Goal: Transaction & Acquisition: Purchase product/service

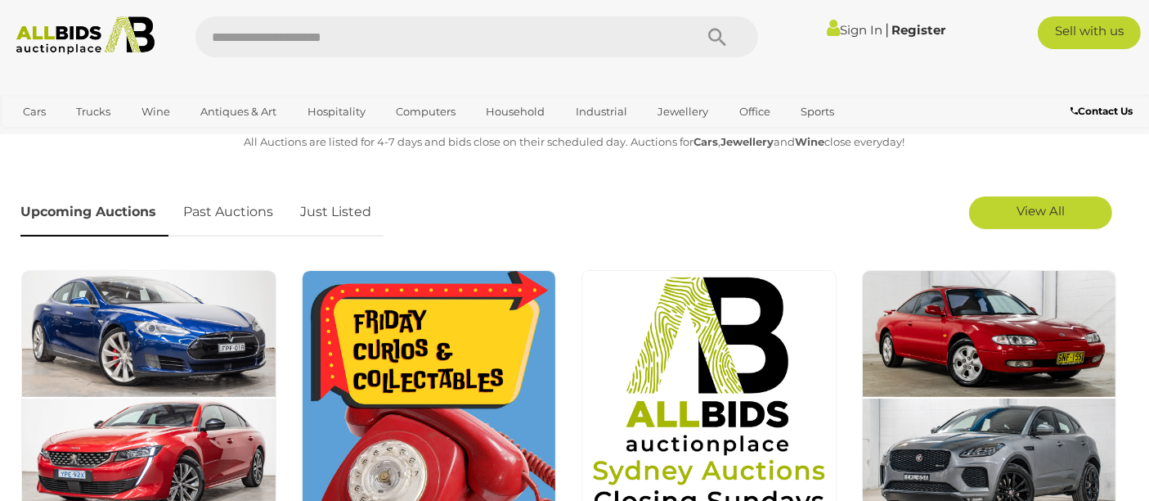
scroll to position [605, 0]
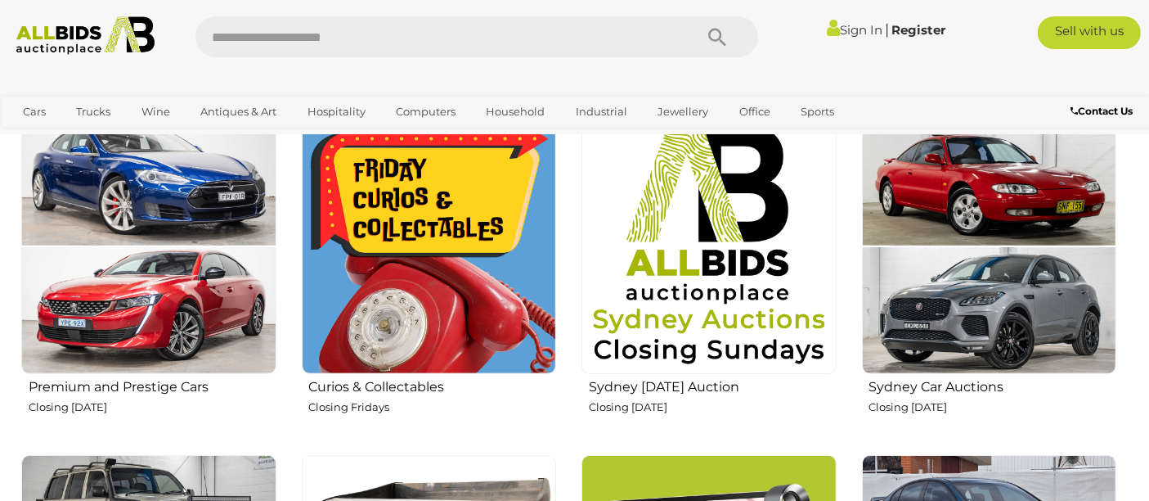
click at [484, 215] on img at bounding box center [429, 246] width 255 height 255
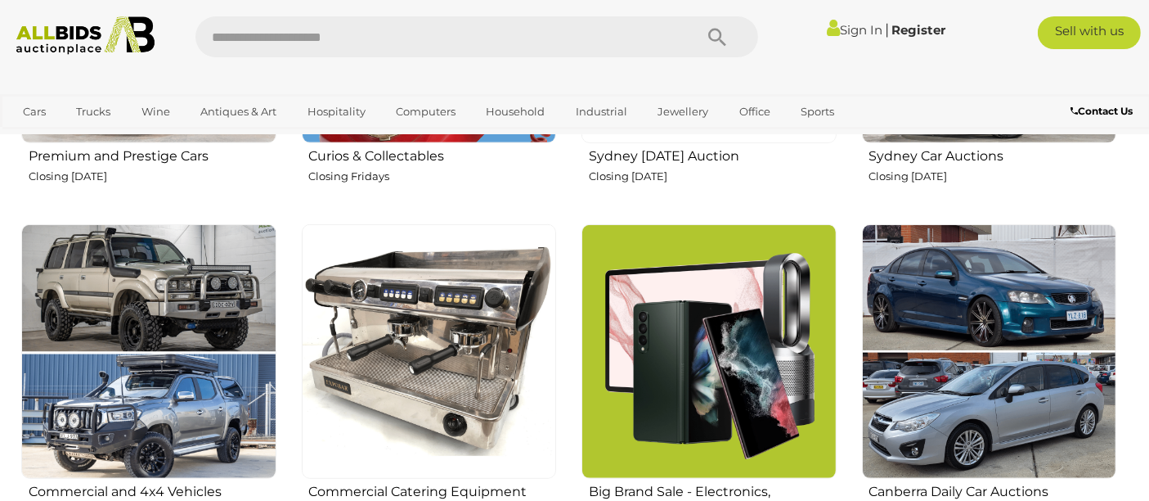
scroll to position [909, 0]
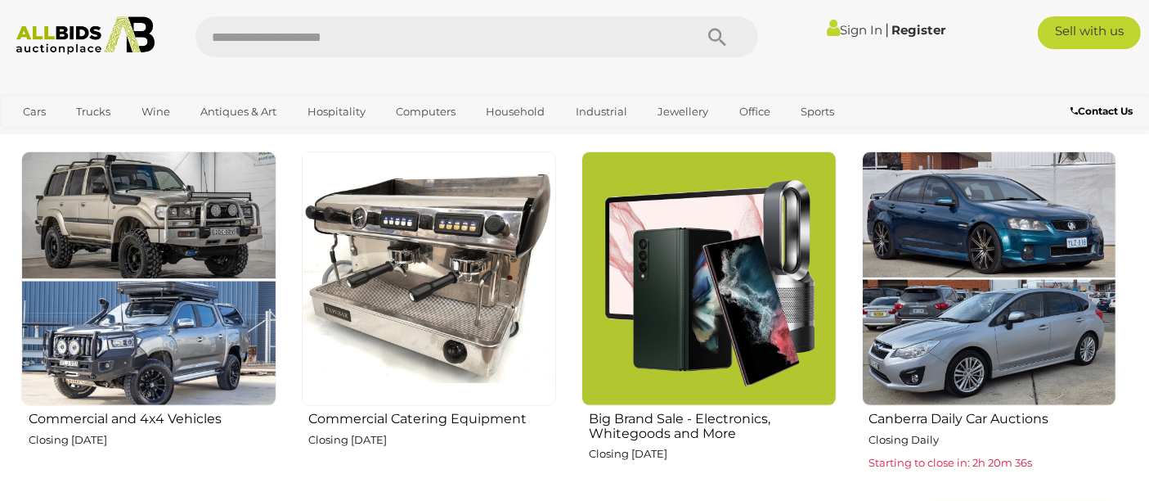
click at [474, 294] on img at bounding box center [429, 278] width 255 height 255
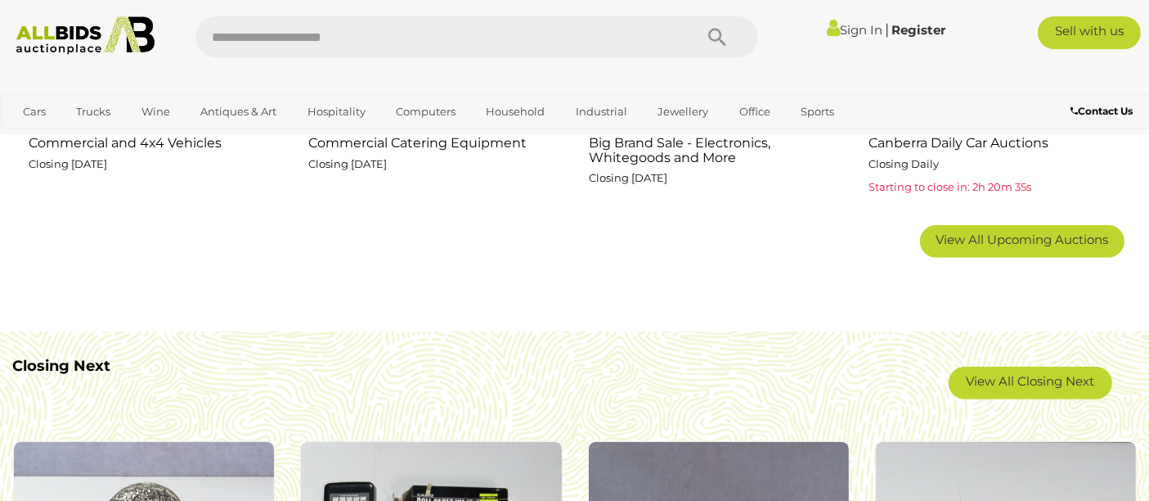
scroll to position [1211, 0]
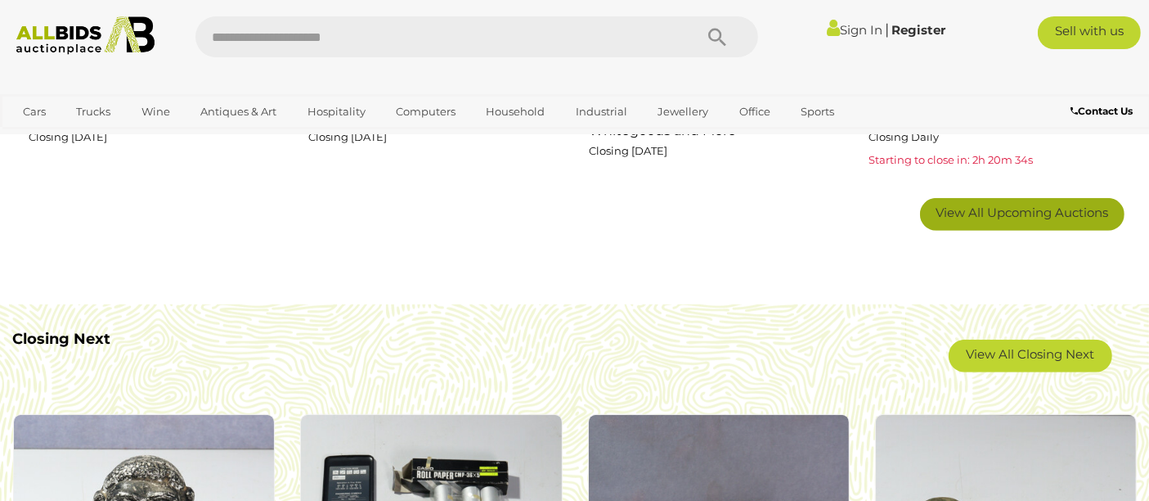
click at [1034, 213] on span "View All Upcoming Auctions" at bounding box center [1022, 212] width 173 height 16
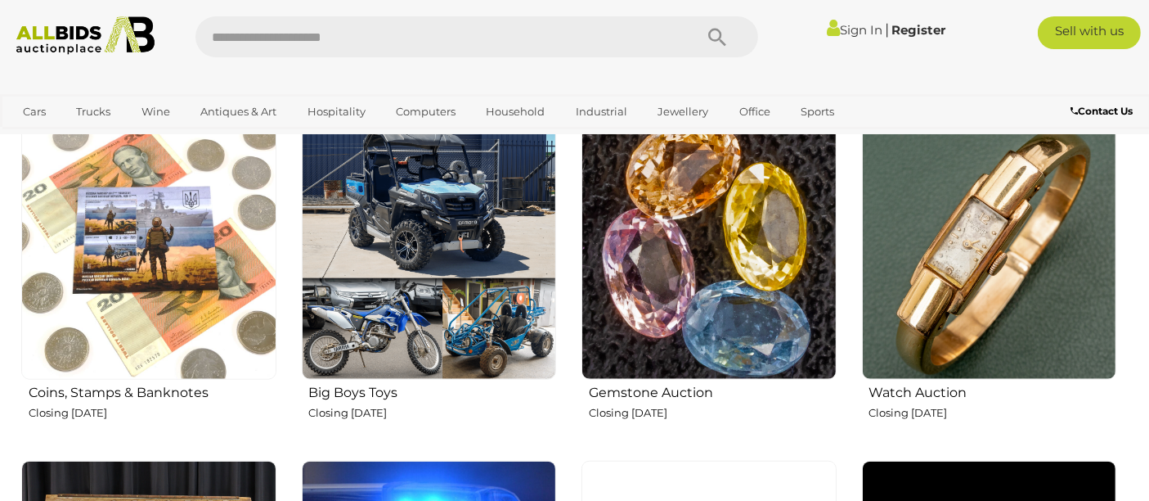
scroll to position [1666, 0]
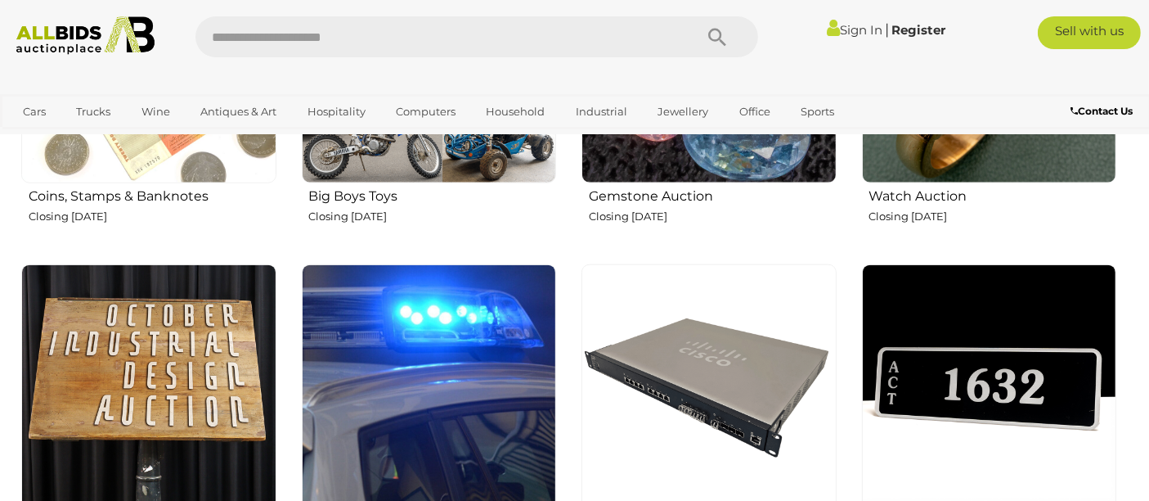
drag, startPoint x: 694, startPoint y: 279, endPoint x: 844, endPoint y: 343, distance: 163.0
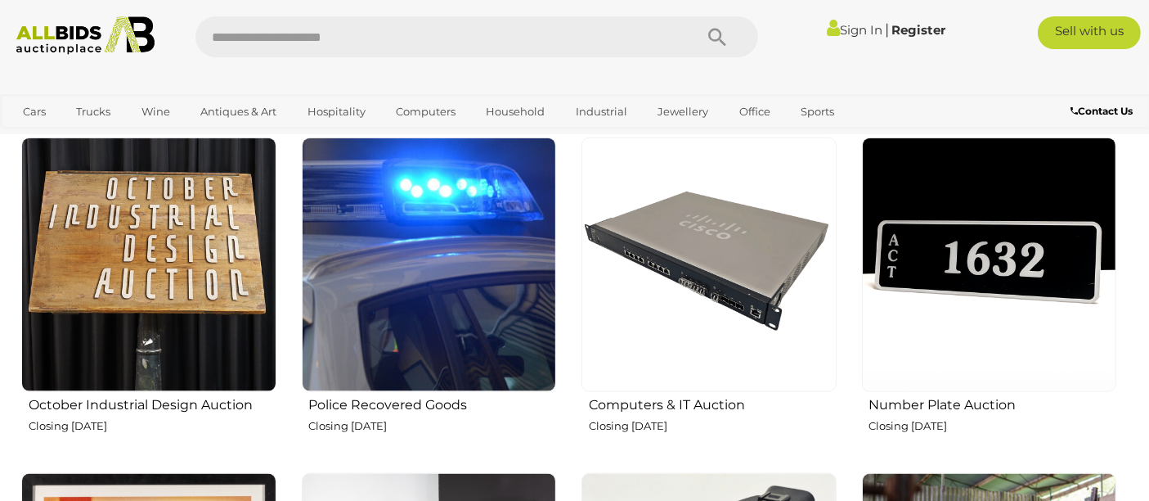
scroll to position [1968, 0]
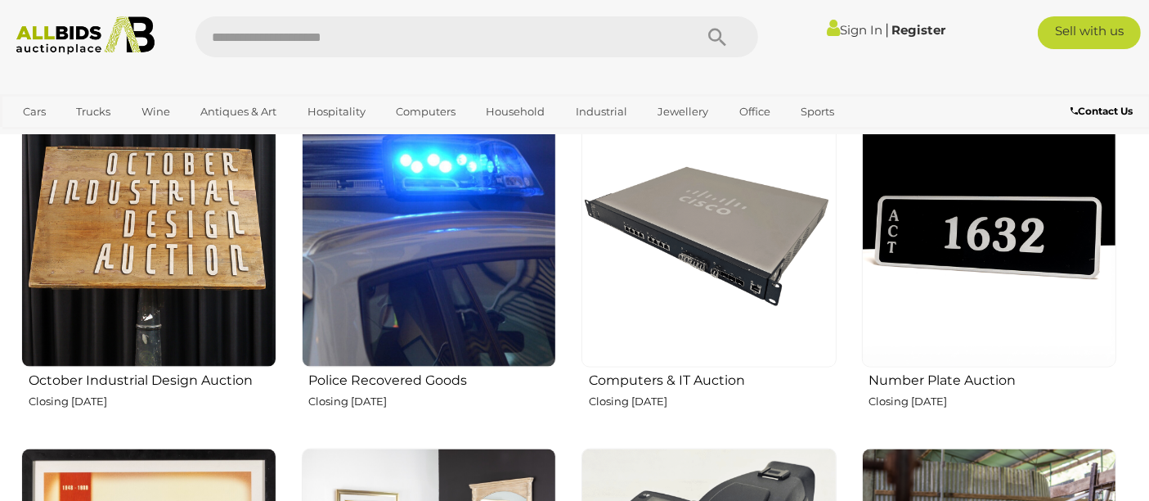
click at [487, 269] on img at bounding box center [429, 240] width 255 height 255
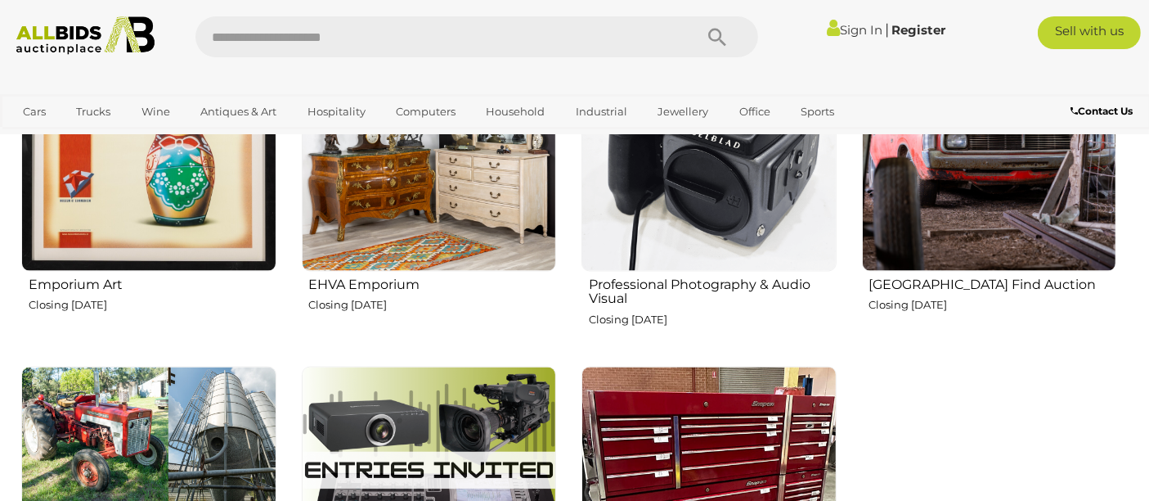
scroll to position [2422, 0]
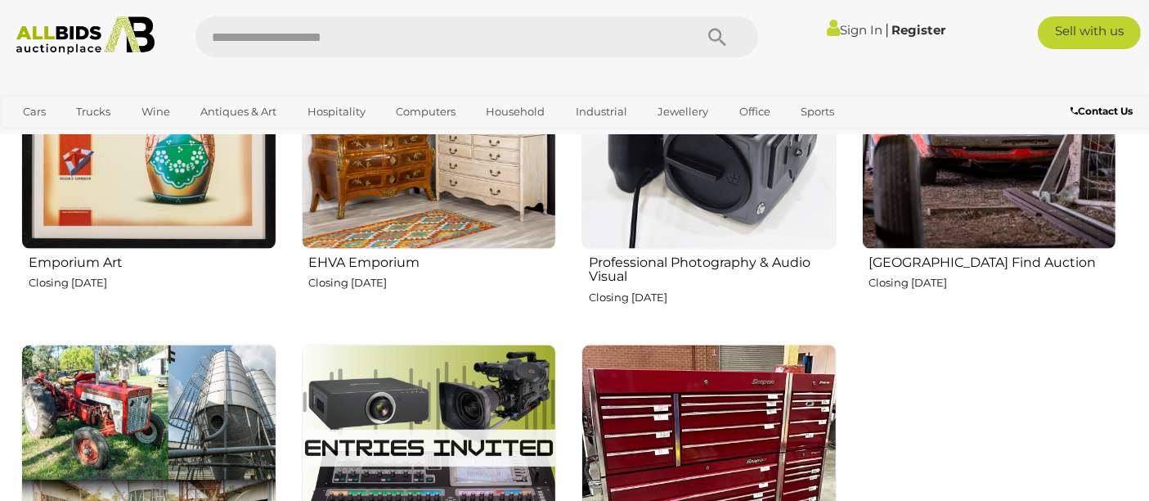
click at [1017, 191] on img at bounding box center [989, 121] width 255 height 255
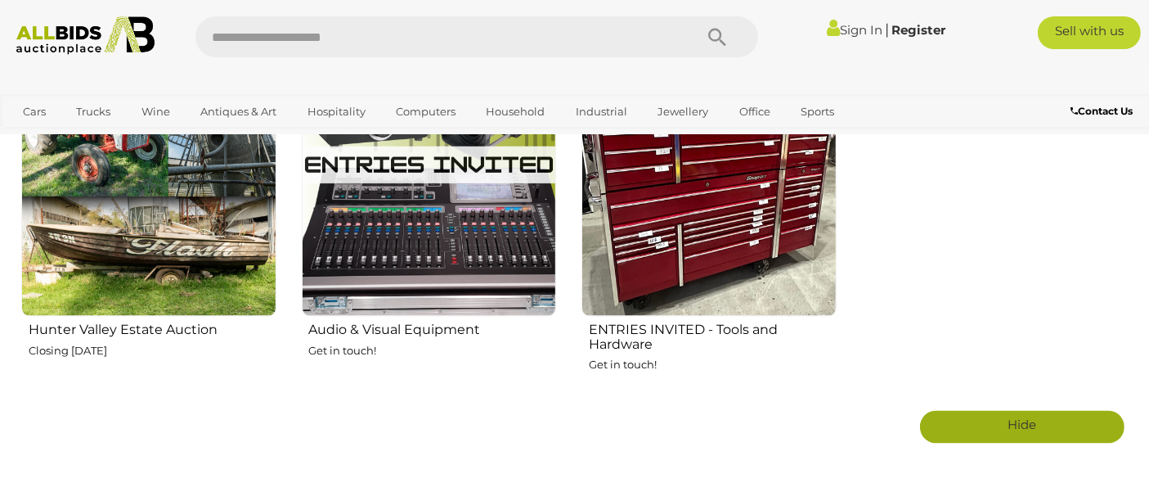
scroll to position [2726, 0]
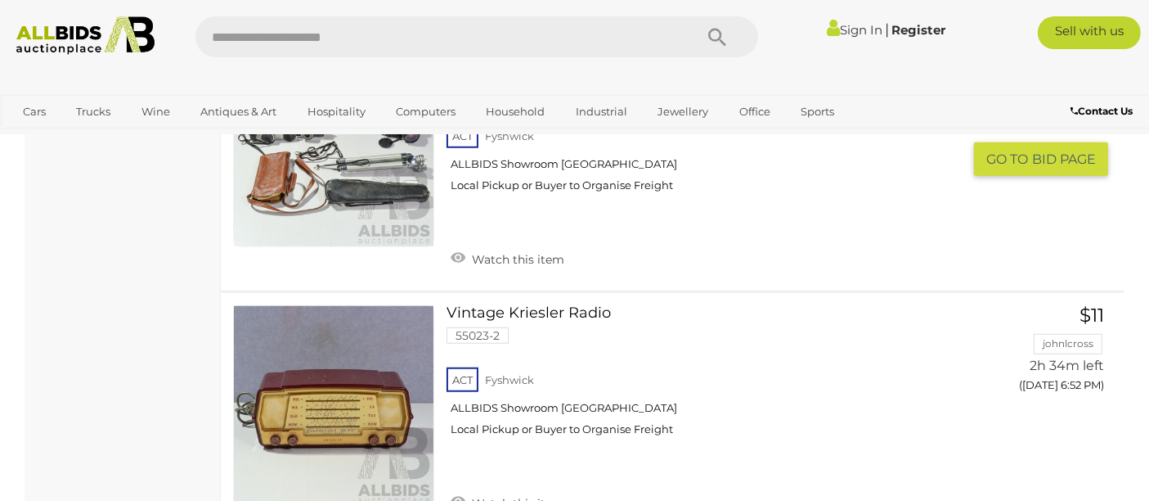
scroll to position [7374, 0]
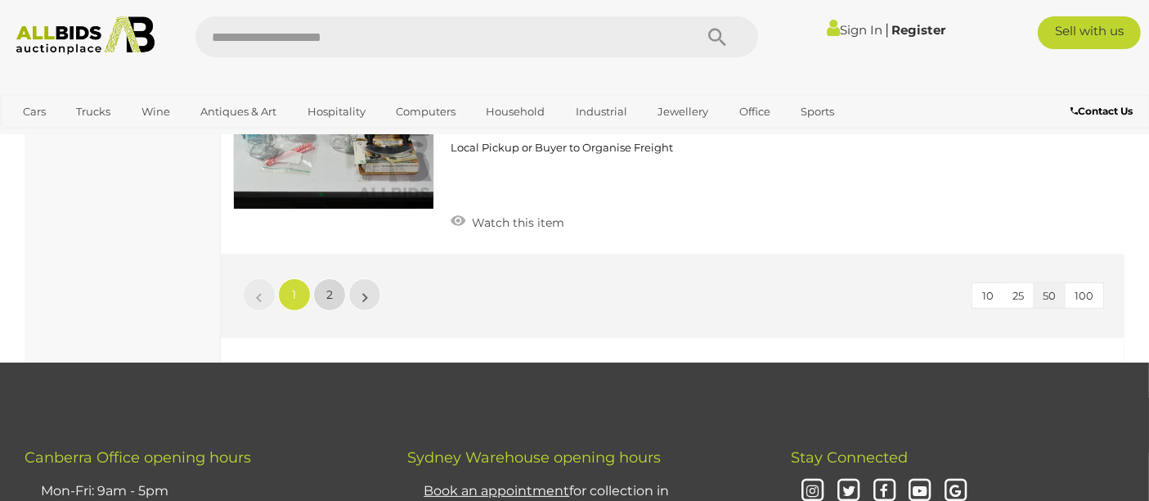
click at [342, 278] on link "2" at bounding box center [329, 294] width 33 height 33
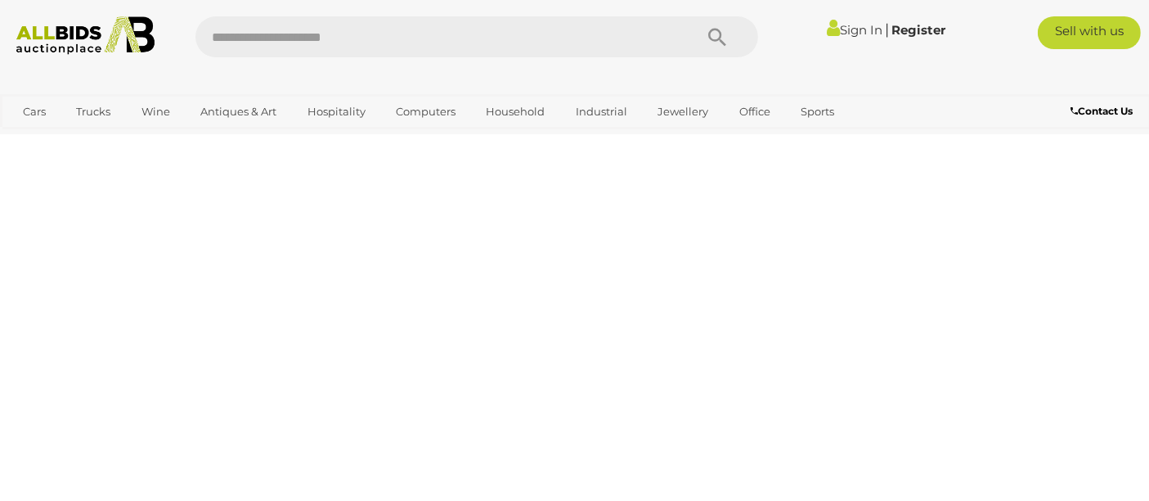
scroll to position [83, 0]
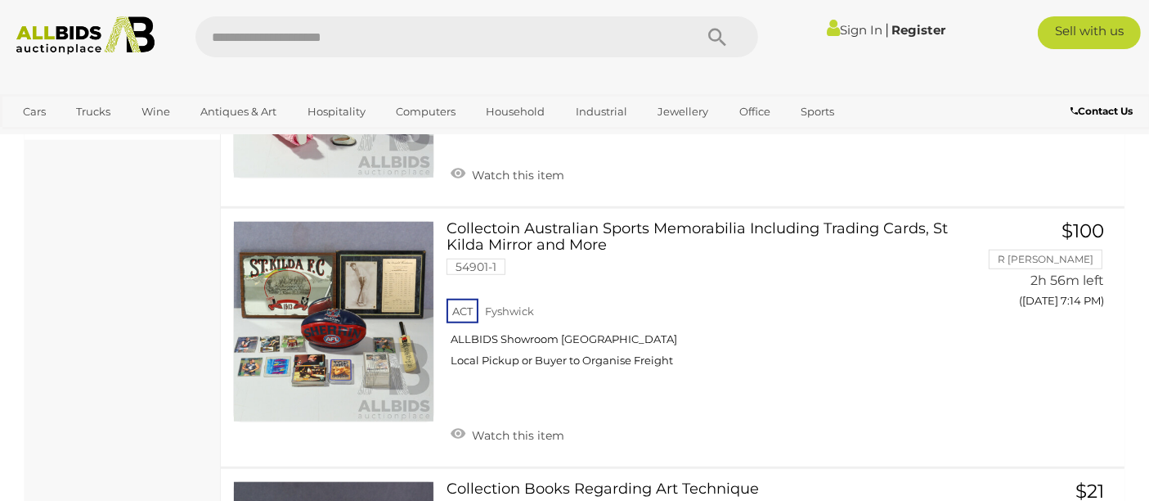
scroll to position [1291, 0]
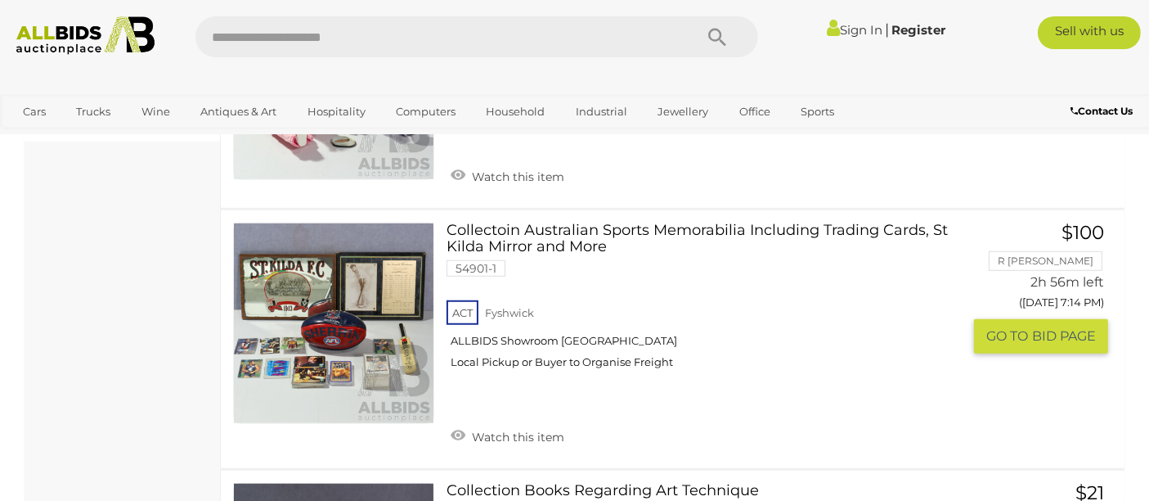
click at [406, 353] on link at bounding box center [333, 322] width 201 height 201
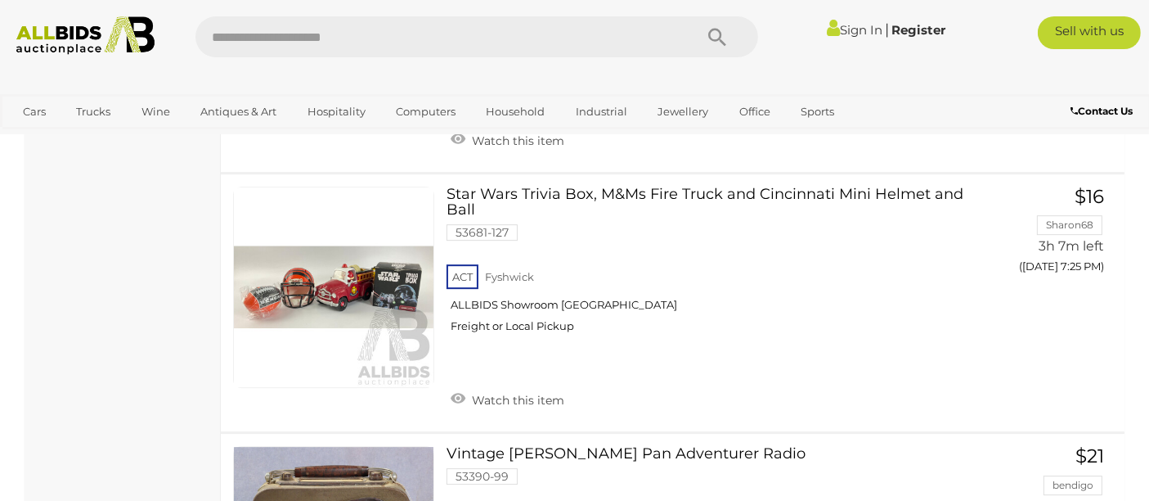
scroll to position [4878, 0]
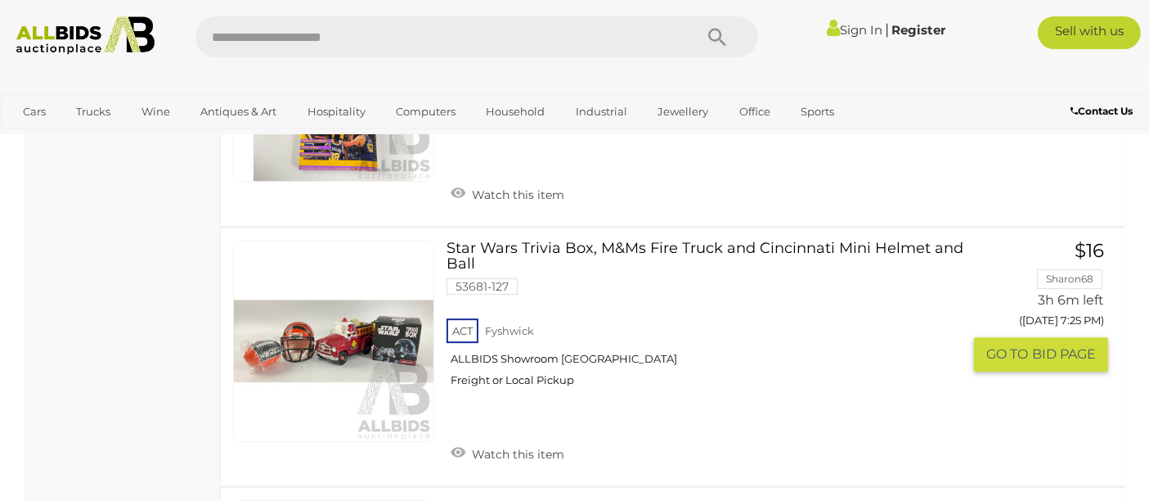
click at [392, 325] on link at bounding box center [333, 340] width 201 height 201
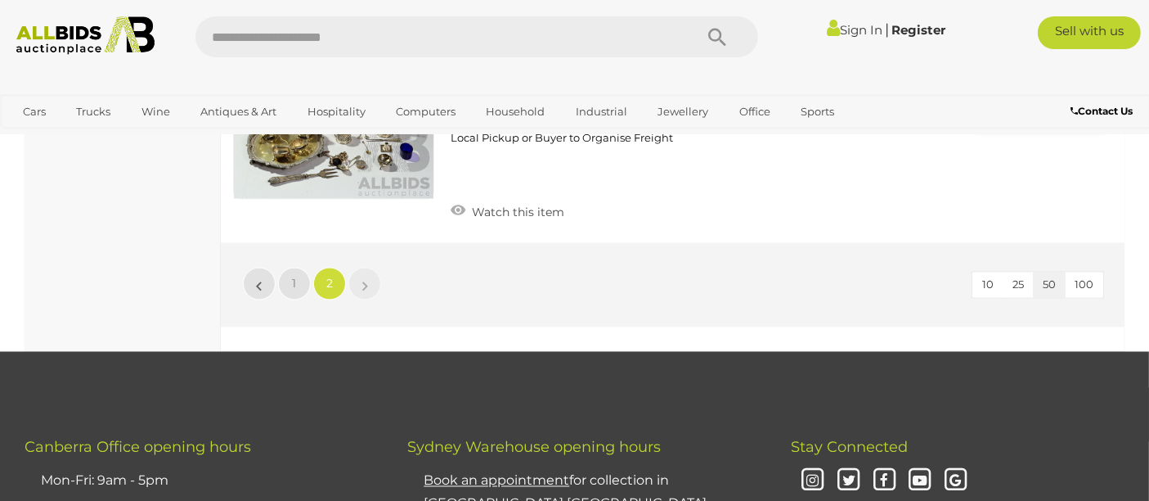
scroll to position [9034, 0]
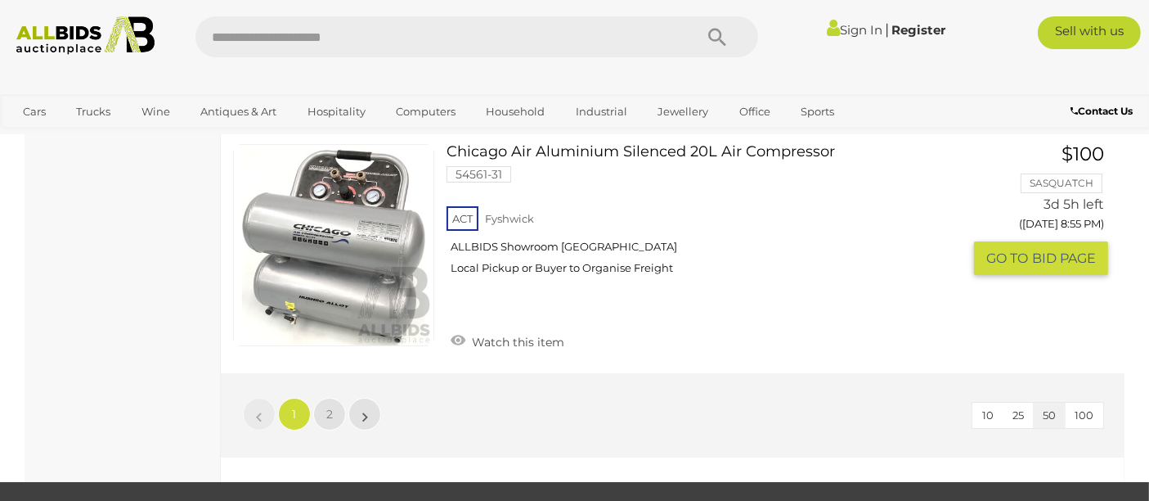
scroll to position [12107, 0]
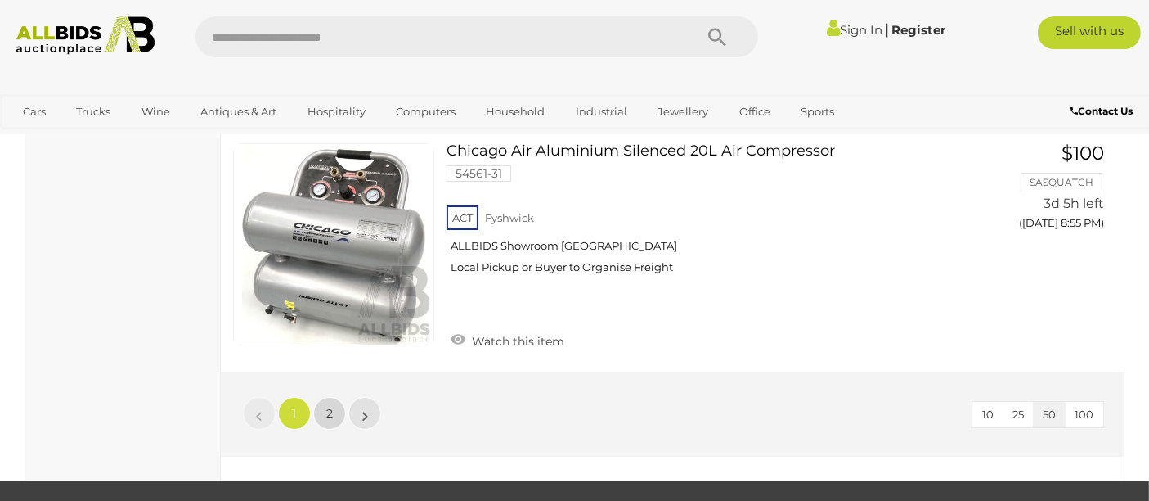
click at [328, 406] on span "2" at bounding box center [329, 413] width 7 height 15
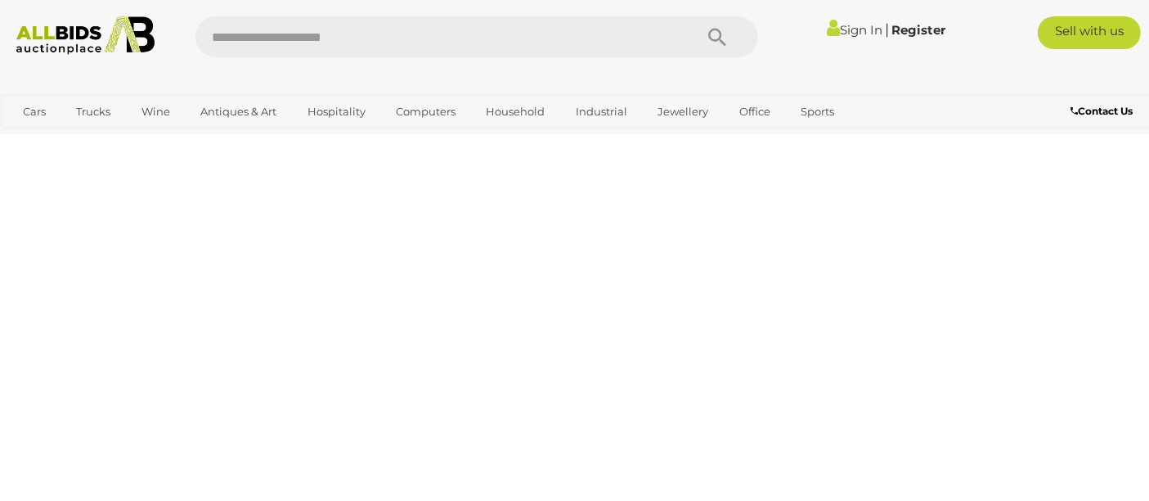
scroll to position [83, 0]
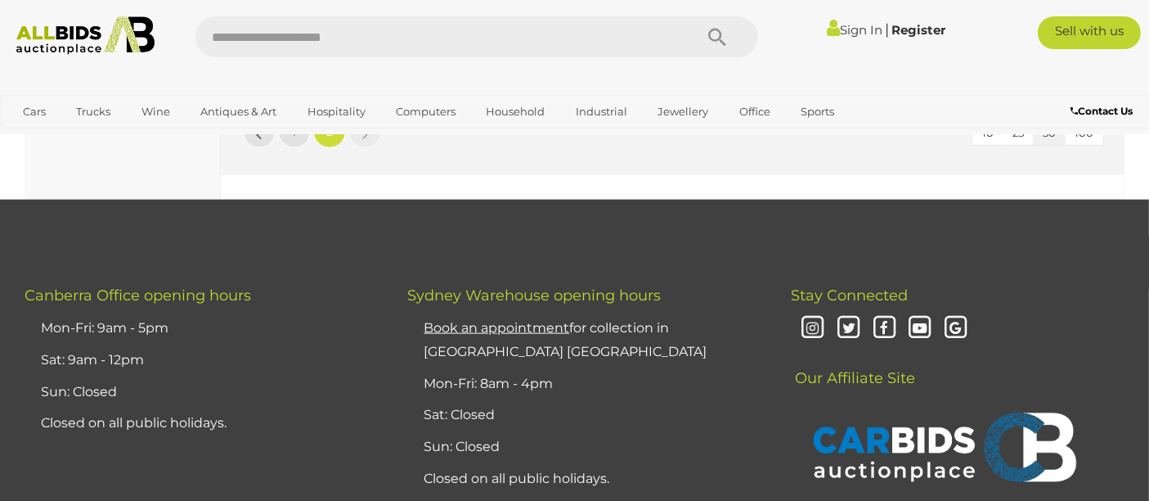
scroll to position [1928, 0]
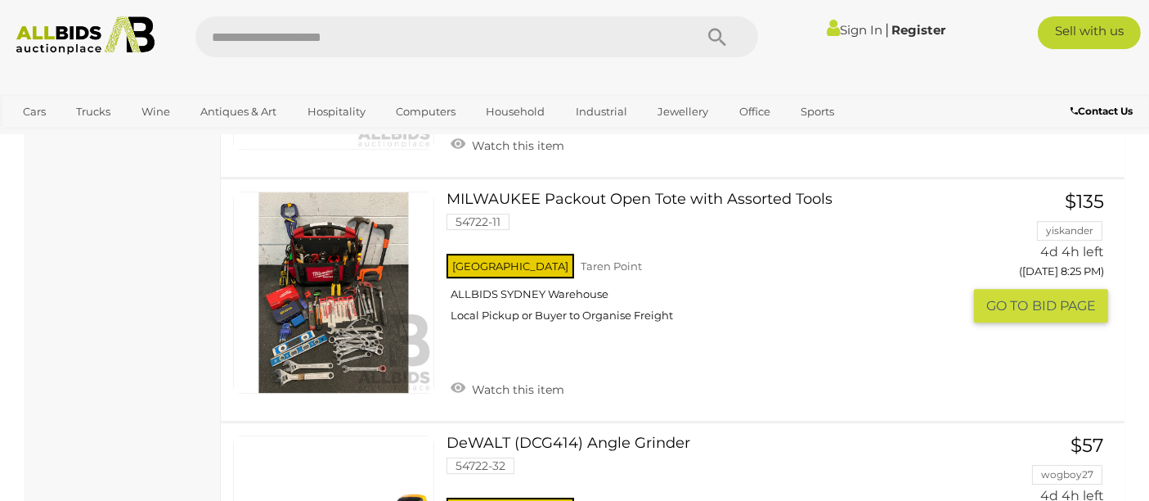
scroll to position [4931, 0]
click at [505, 192] on link "MILWAUKEE Packout Open Tote with Assorted Tools 54722-11 NSW Taren Point" at bounding box center [710, 263] width 503 height 143
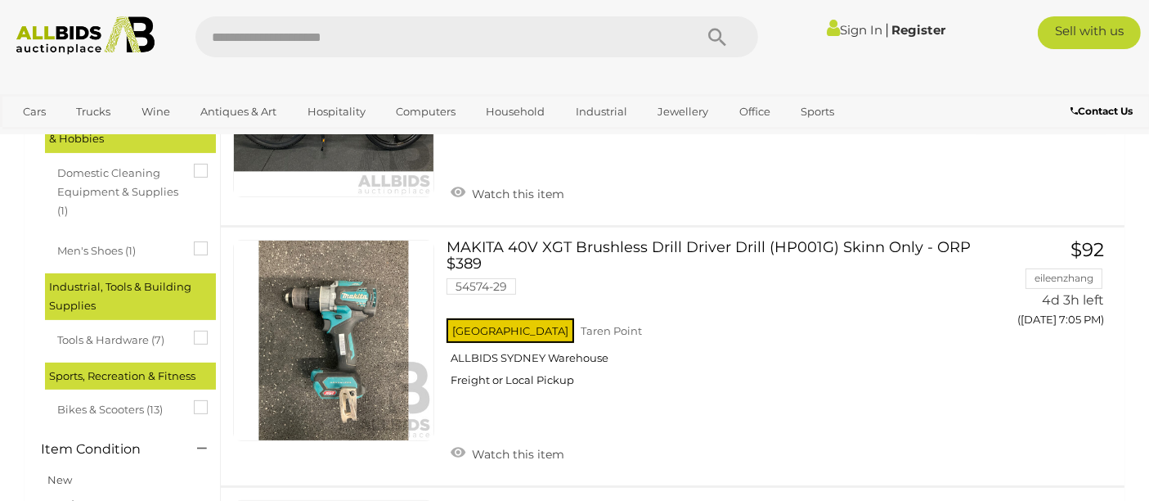
scroll to position [0, 0]
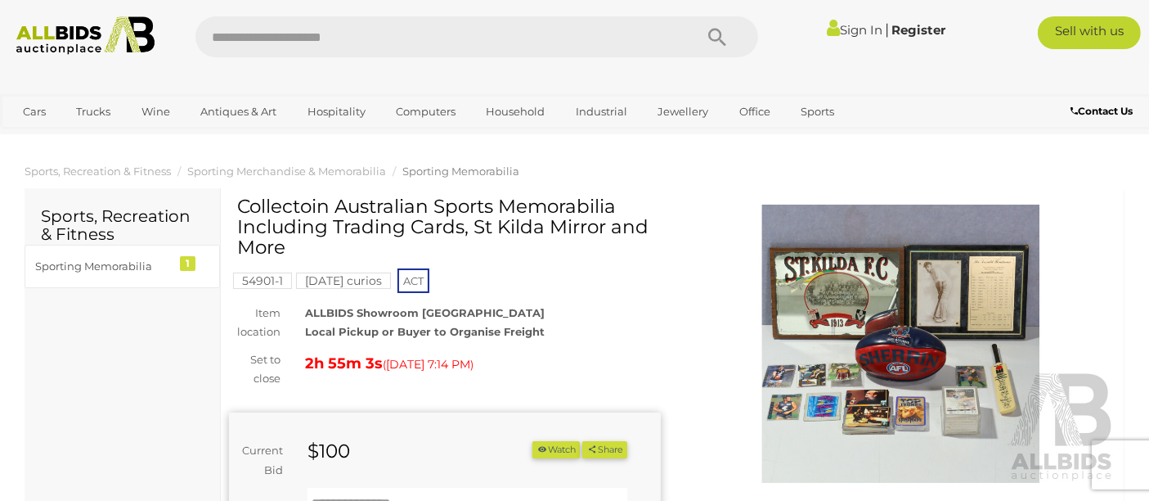
click at [848, 303] on img at bounding box center [901, 343] width 432 height 278
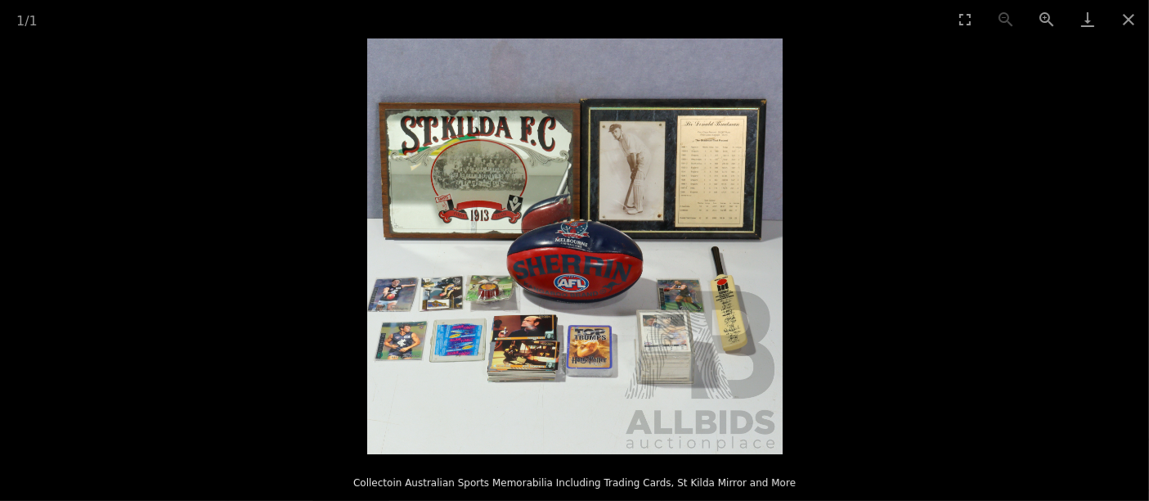
click at [729, 333] on img at bounding box center [574, 245] width 415 height 415
click at [727, 333] on img at bounding box center [574, 245] width 415 height 415
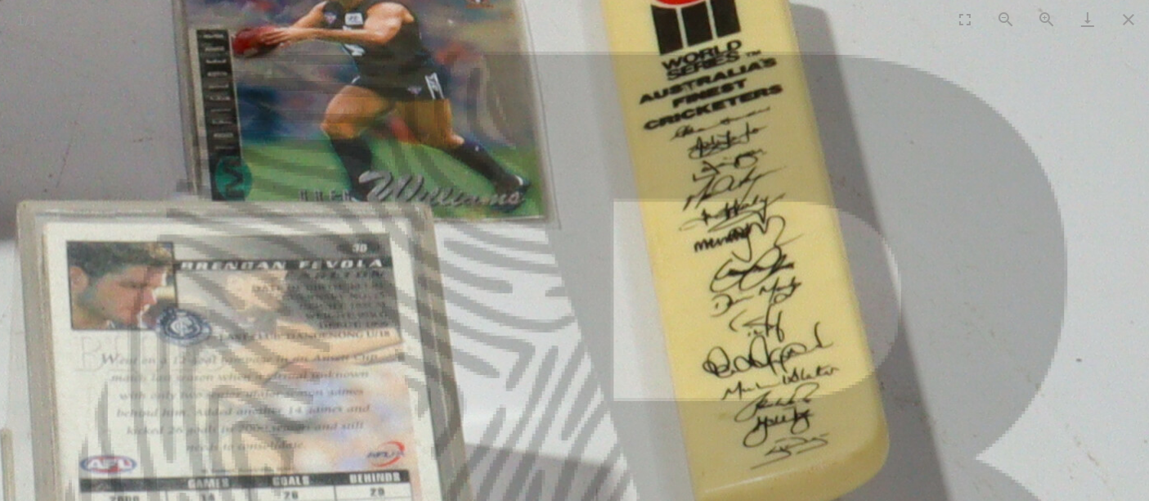
drag, startPoint x: 653, startPoint y: 167, endPoint x: 660, endPoint y: 209, distance: 43.0
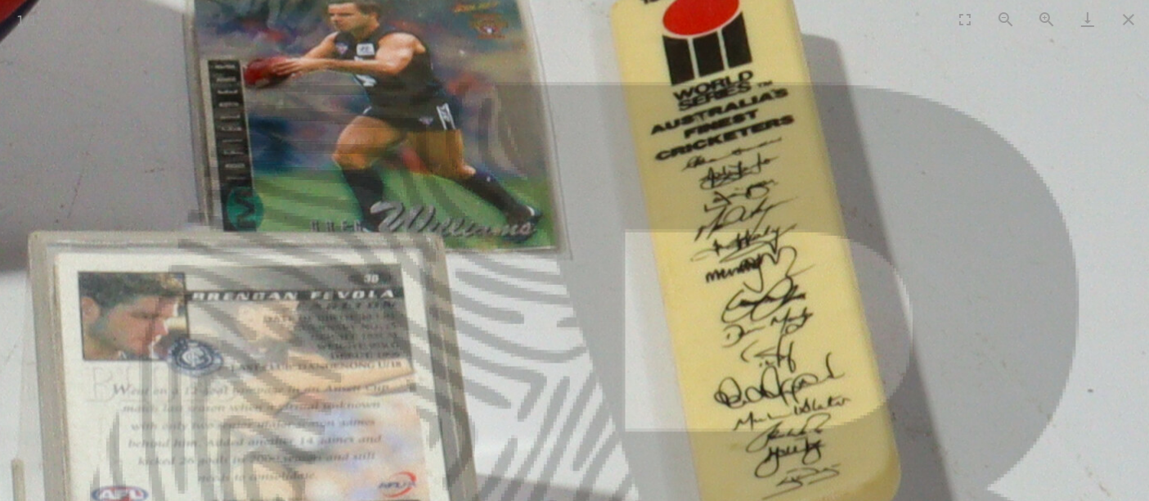
drag, startPoint x: 622, startPoint y: 164, endPoint x: 688, endPoint y: 271, distance: 125.3
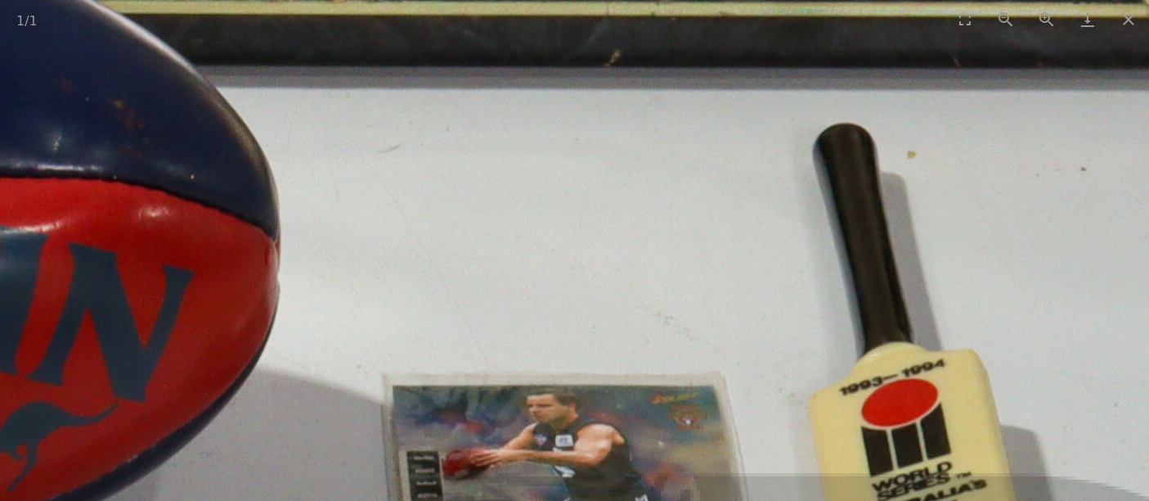
drag, startPoint x: 585, startPoint y: 113, endPoint x: 612, endPoint y: 281, distance: 169.8
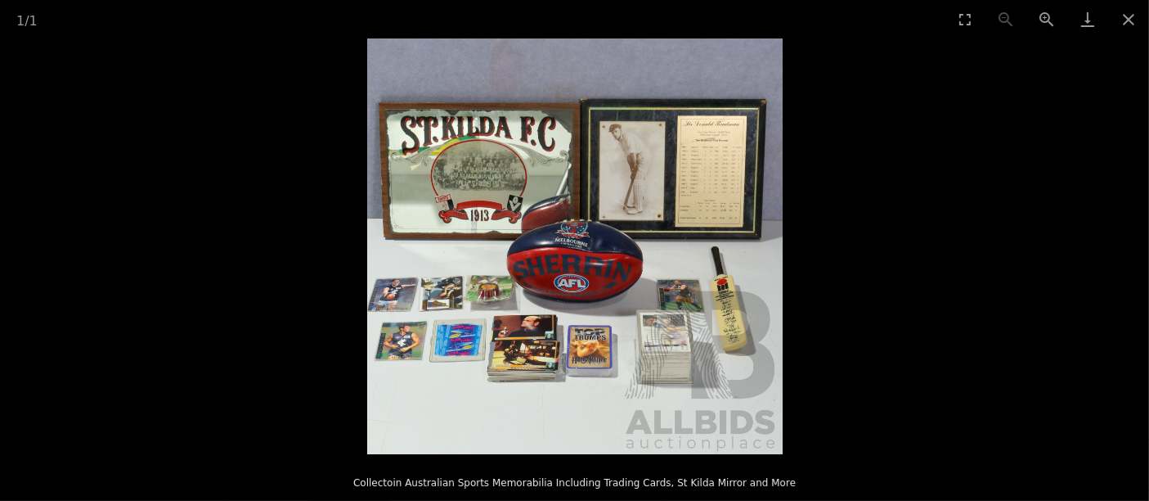
click at [612, 281] on img at bounding box center [574, 245] width 415 height 415
click at [1130, 21] on button "Close gallery" at bounding box center [1128, 19] width 41 height 38
